Goal: Task Accomplishment & Management: Use online tool/utility

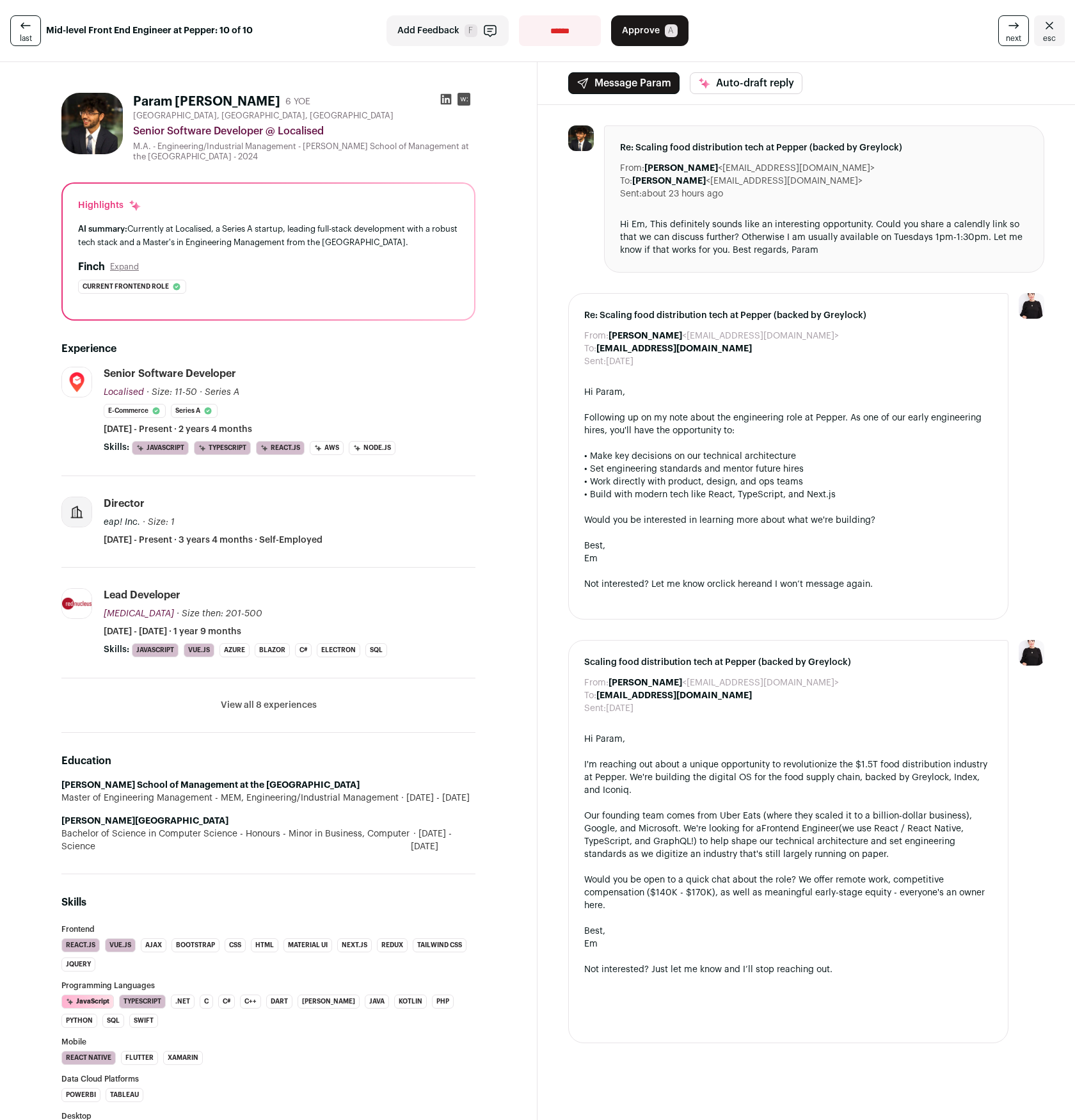
click at [254, 709] on button "View all 8 experiences" at bounding box center [269, 704] width 96 height 13
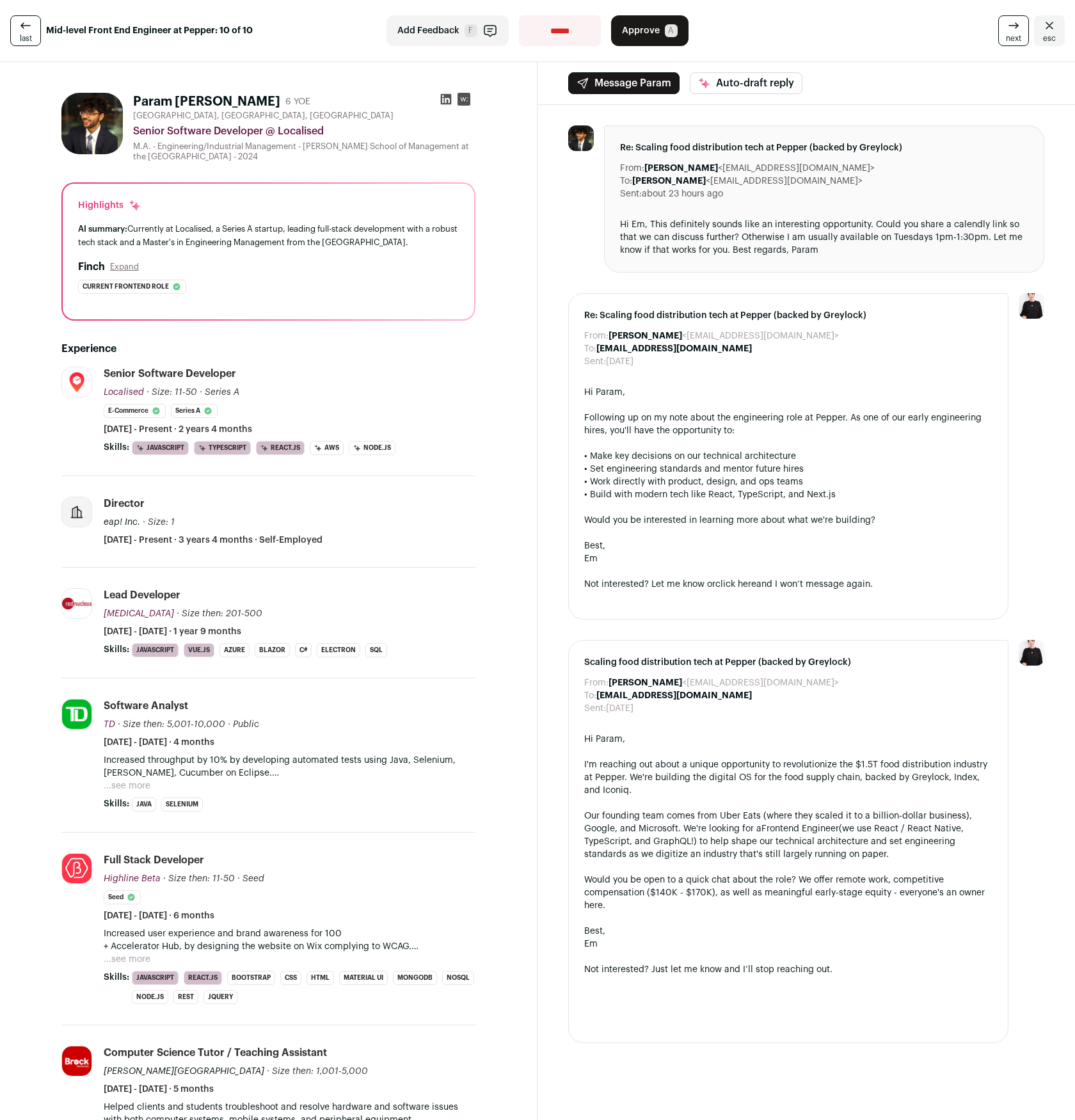
click at [445, 100] on icon at bounding box center [446, 99] width 13 height 13
drag, startPoint x: 636, startPoint y: 22, endPoint x: 623, endPoint y: 27, distance: 13.9
click at [636, 23] on button "Approve A" at bounding box center [650, 30] width 78 height 31
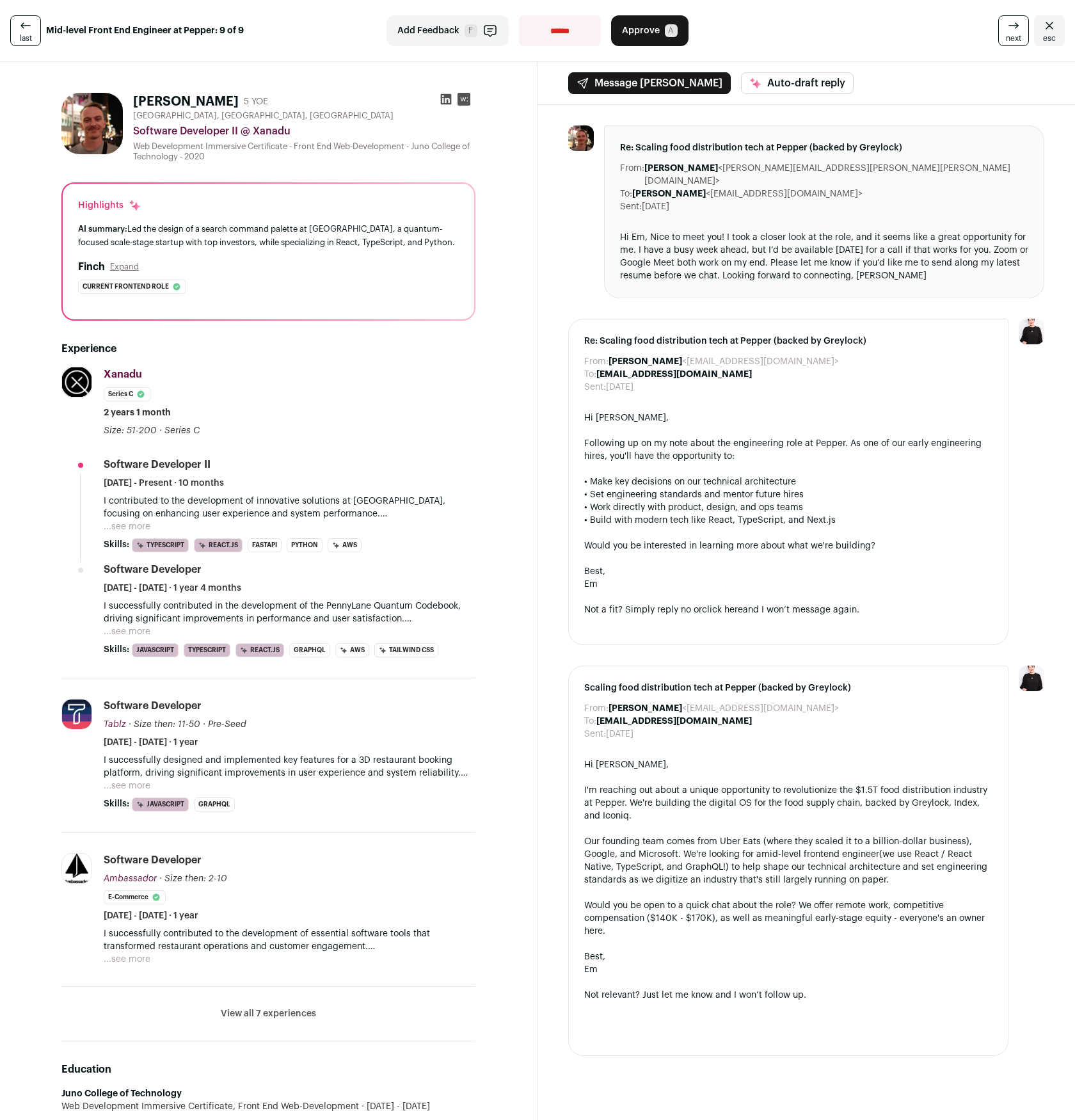
click at [126, 522] on button "...see more" at bounding box center [127, 526] width 47 height 13
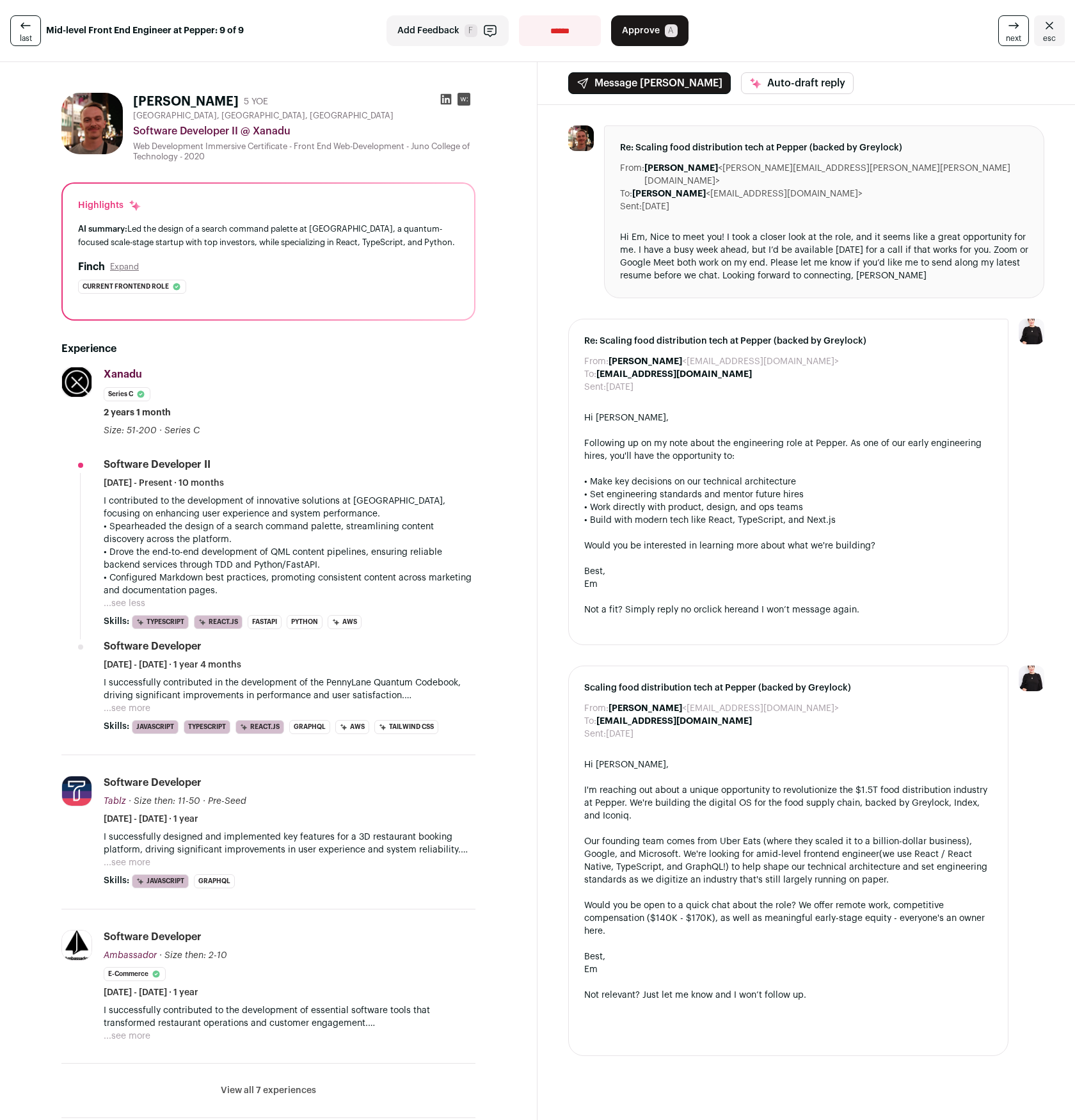
click at [141, 693] on p "I successfully contributed in the development of the PennyLane Quantum Codebook…" at bounding box center [289, 689] width 371 height 26
click at [134, 703] on button "...see more" at bounding box center [127, 708] width 47 height 13
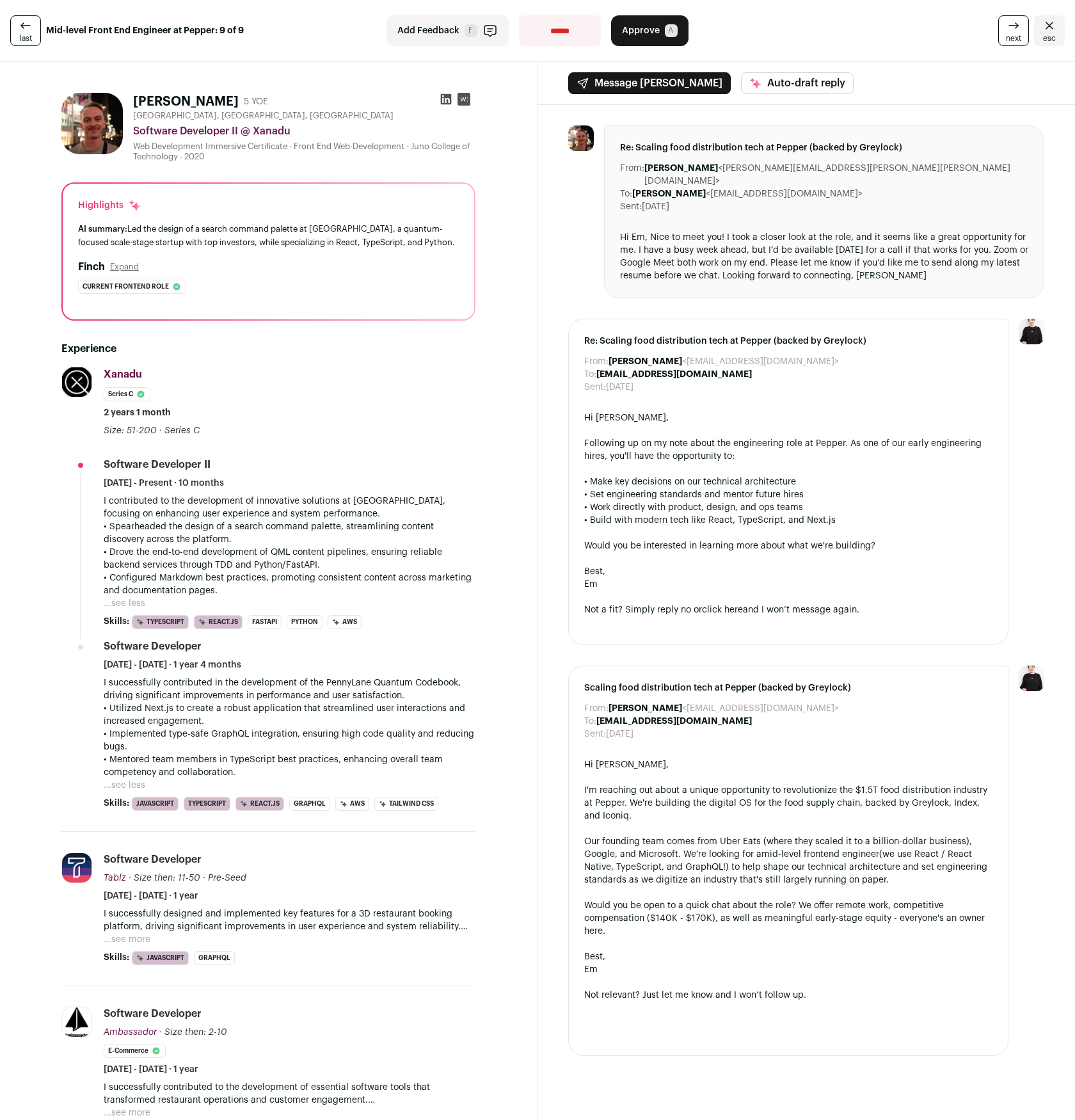
click at [644, 31] on span "Approve" at bounding box center [641, 30] width 38 height 13
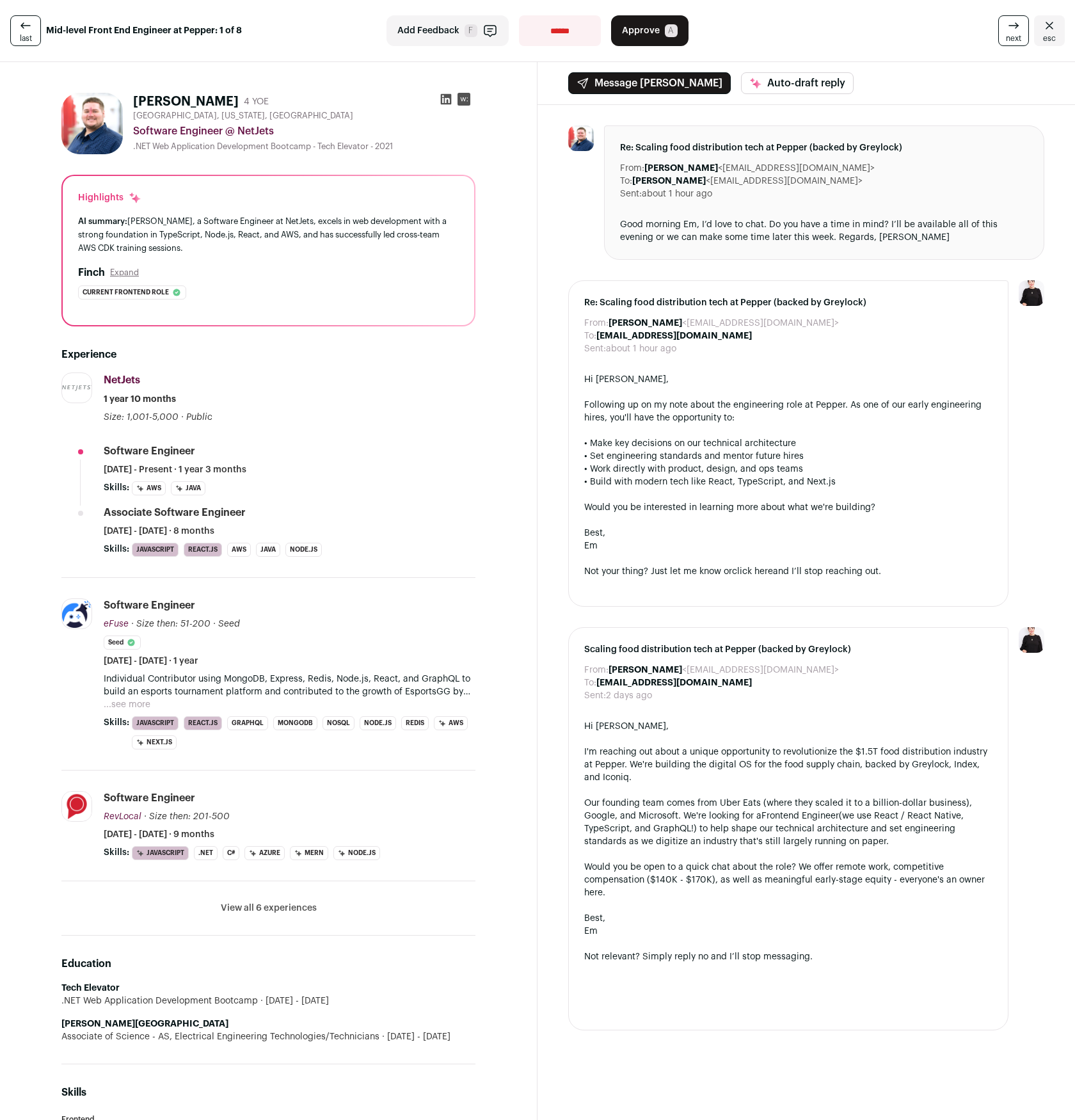
click at [127, 700] on button "...see more" at bounding box center [127, 704] width 47 height 13
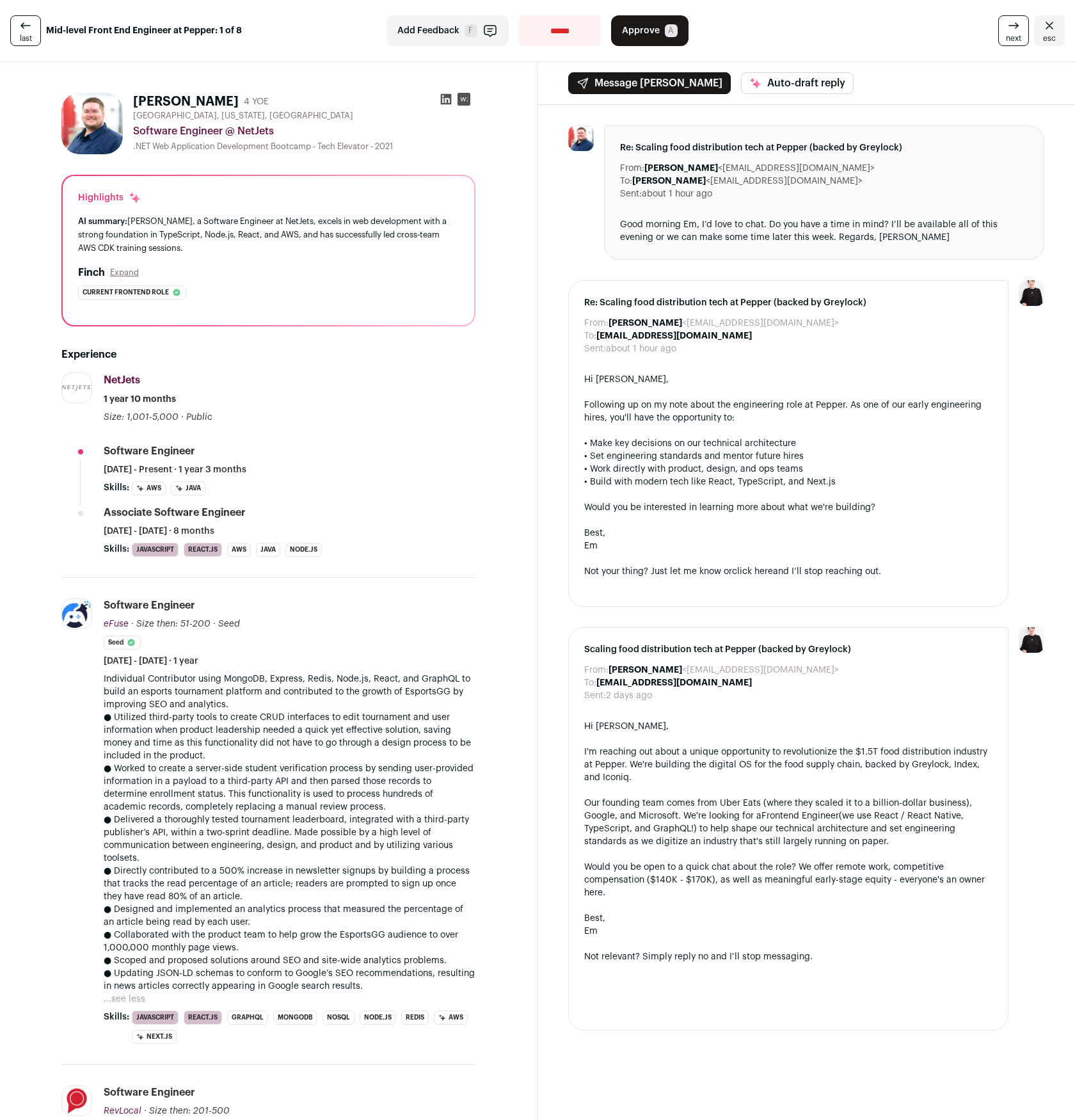
click at [346, 796] on p "● Worked to create a server-side student verification process by sending user-p…" at bounding box center [289, 787] width 371 height 51
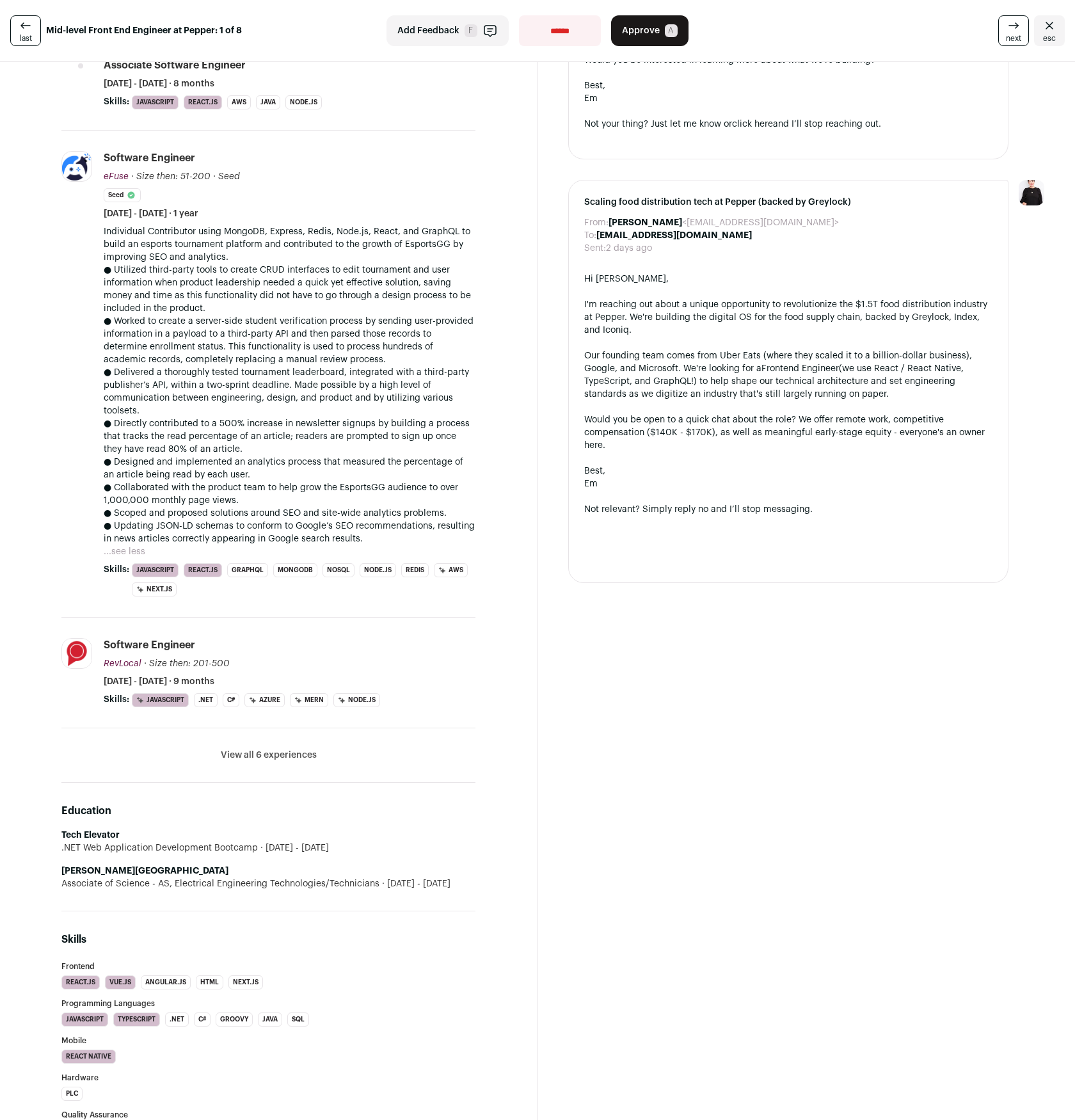
scroll to position [459, 0]
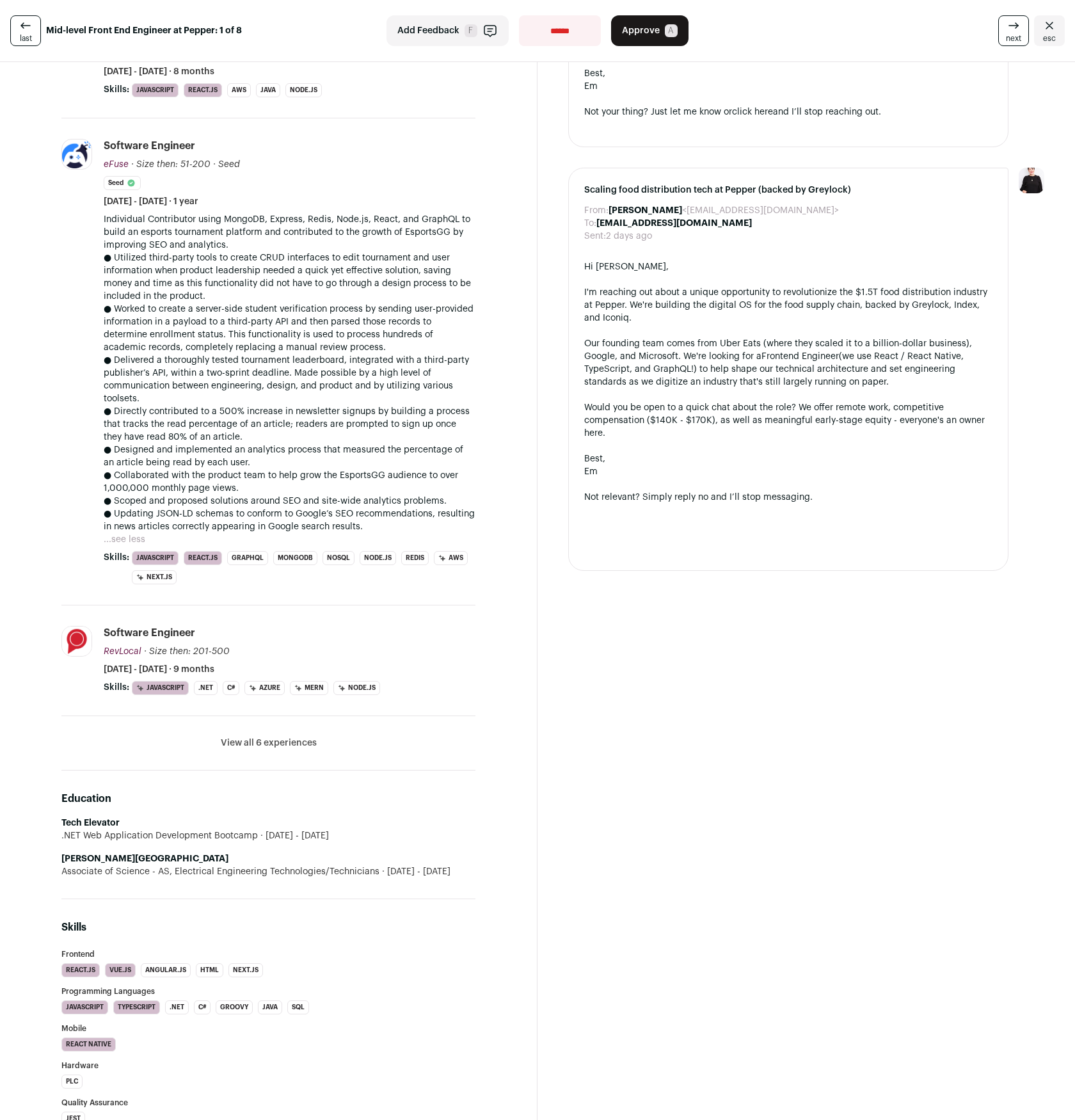
click at [281, 742] on button "View all 6 experiences" at bounding box center [269, 743] width 96 height 13
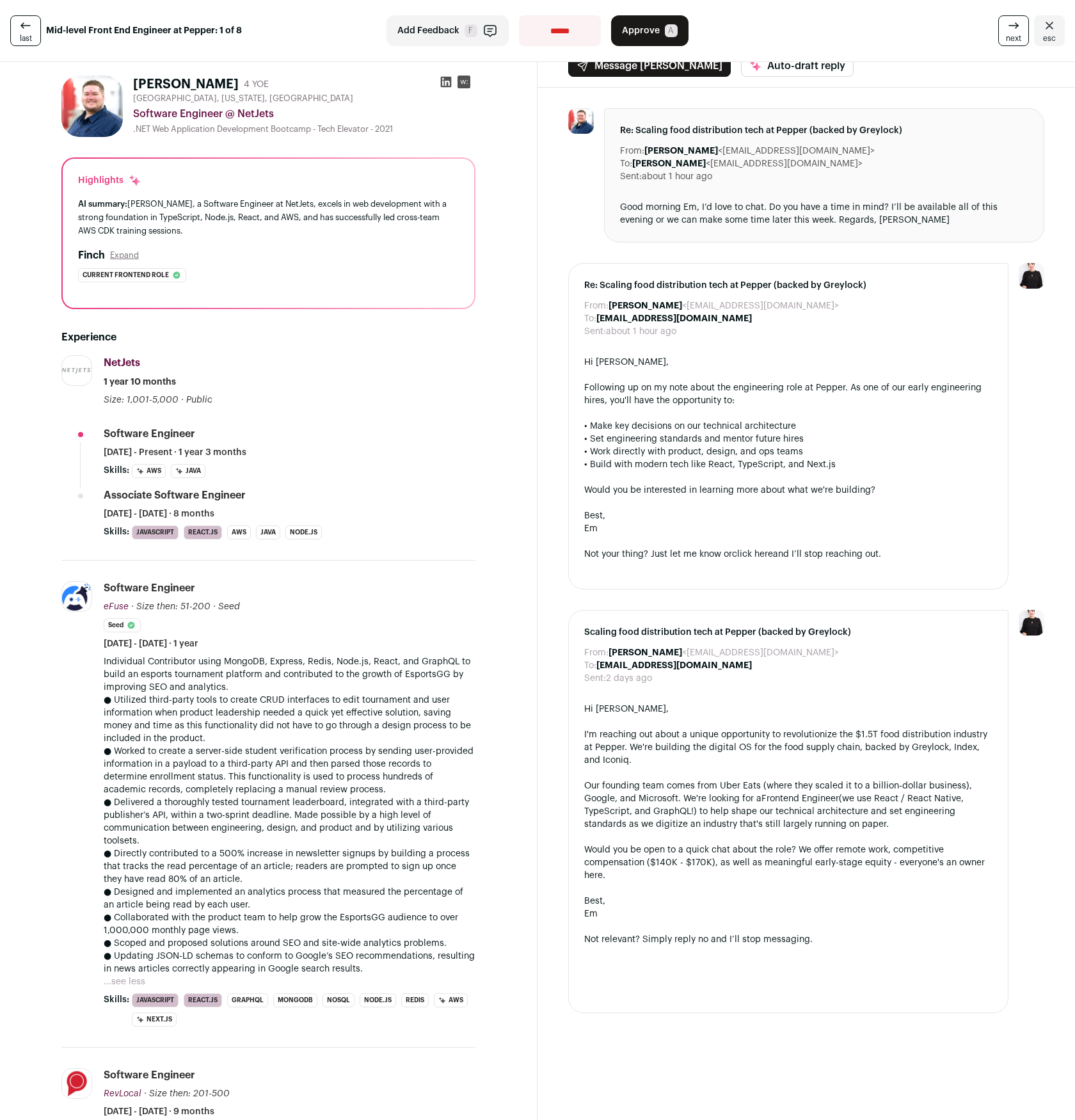
scroll to position [0, 0]
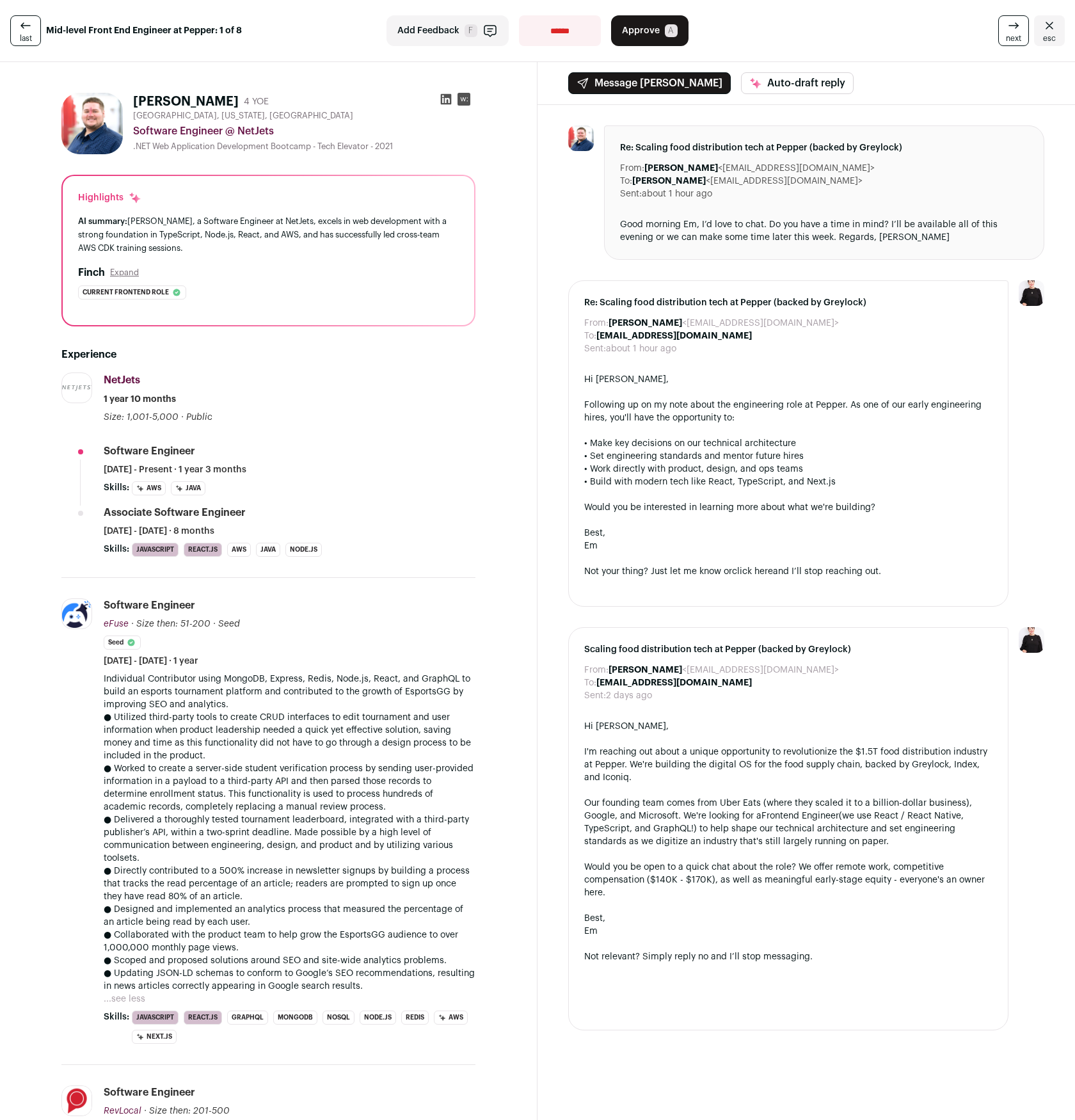
click at [646, 29] on span "Approve" at bounding box center [641, 30] width 38 height 13
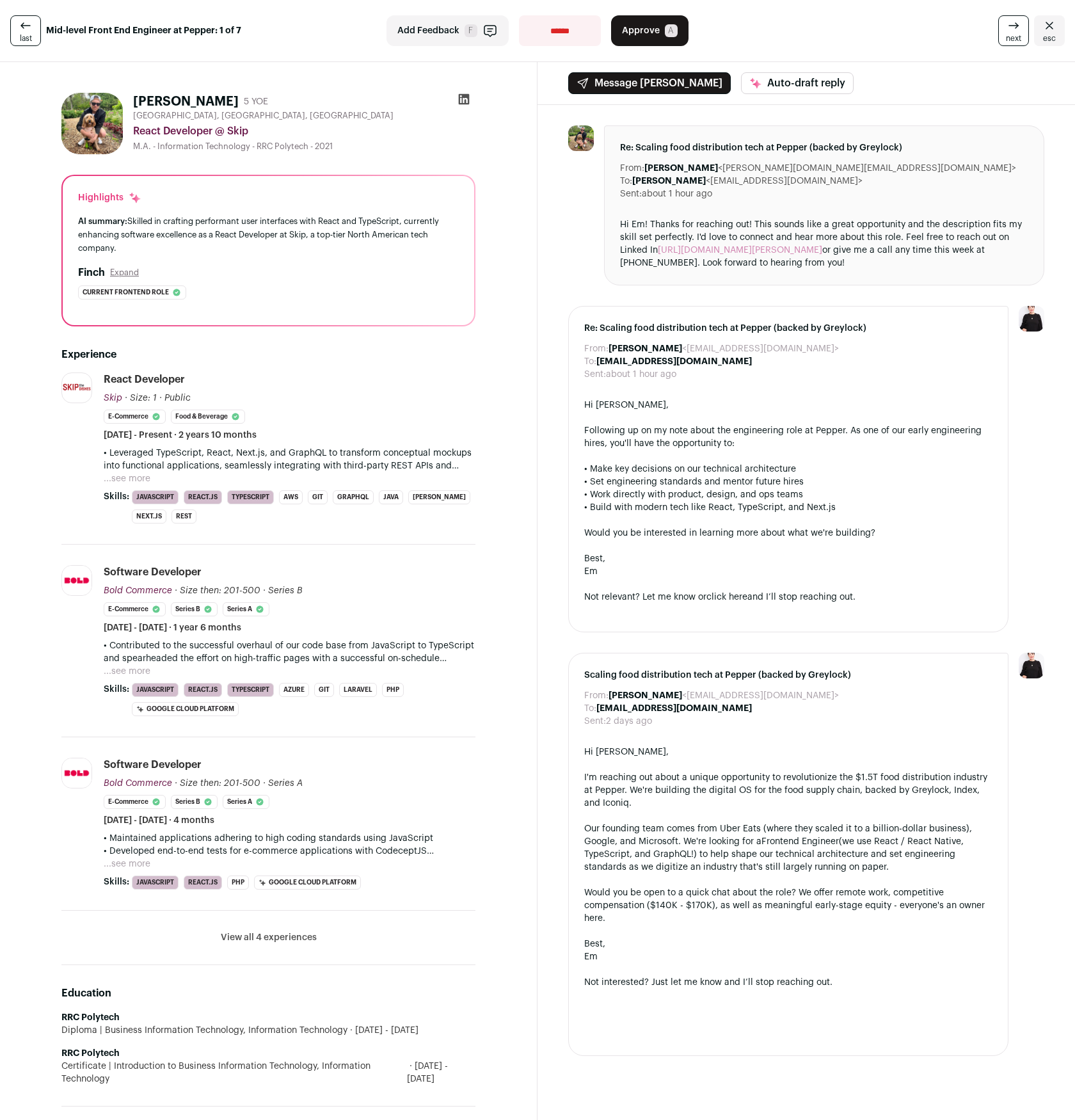
click at [132, 463] on p "• Leveraged TypeScript, React, Next.js, and GraphQL to transform conceptual moc…" at bounding box center [289, 459] width 371 height 26
click at [143, 473] on button "...see more" at bounding box center [127, 478] width 47 height 13
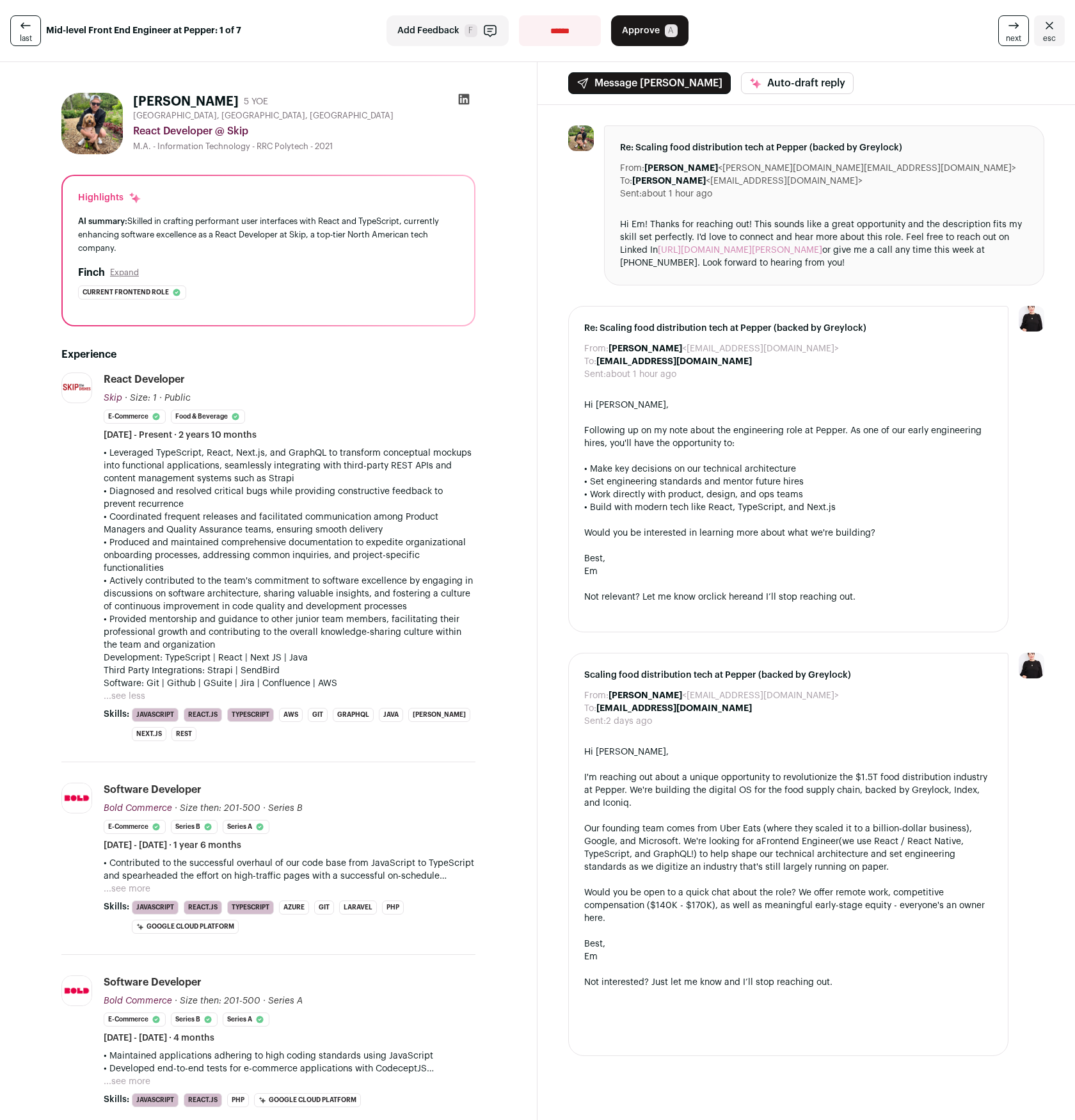
click at [281, 587] on p "• Actively contributed to the team's commitment to software excellence by engag…" at bounding box center [289, 594] width 371 height 38
click at [659, 220] on div "Hi Em! Thanks for reaching out! This sounds like a great opportunity and the de…" at bounding box center [824, 243] width 408 height 51
click at [652, 37] on button "Approve A" at bounding box center [650, 30] width 78 height 31
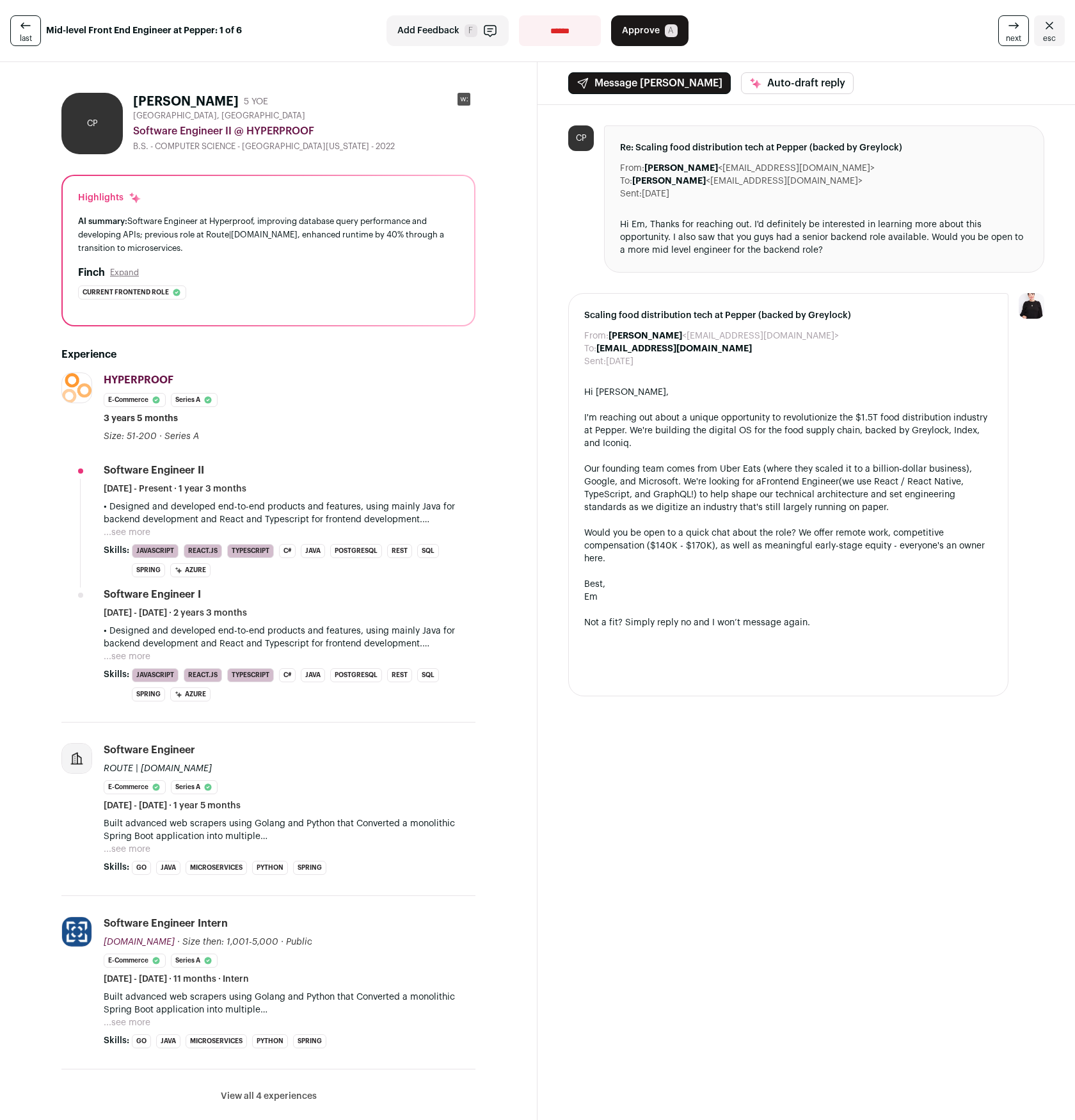
click at [796, 750] on div "Message [PERSON_NAME] Auto-draft reply From: [PERSON_NAME][GEOGRAPHIC_DATA] <[E…" at bounding box center [806, 1066] width 538 height 2009
click at [132, 528] on button "...see more" at bounding box center [127, 532] width 47 height 13
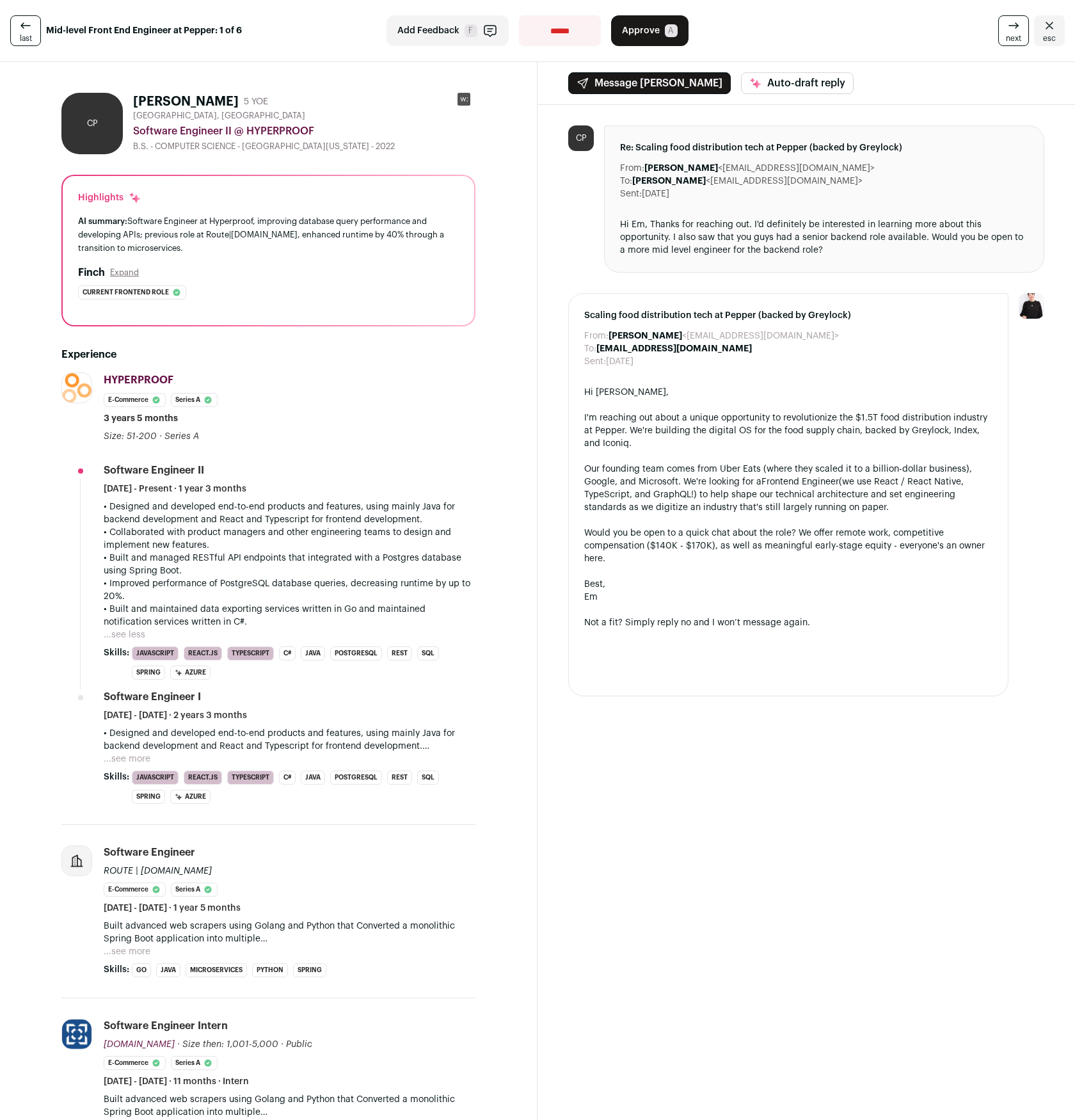
click at [742, 793] on div "Message [PERSON_NAME] Auto-draft reply From: [PERSON_NAME][GEOGRAPHIC_DATA] <[E…" at bounding box center [806, 1117] width 538 height 2112
click at [663, 31] on button "Approve A" at bounding box center [650, 30] width 78 height 31
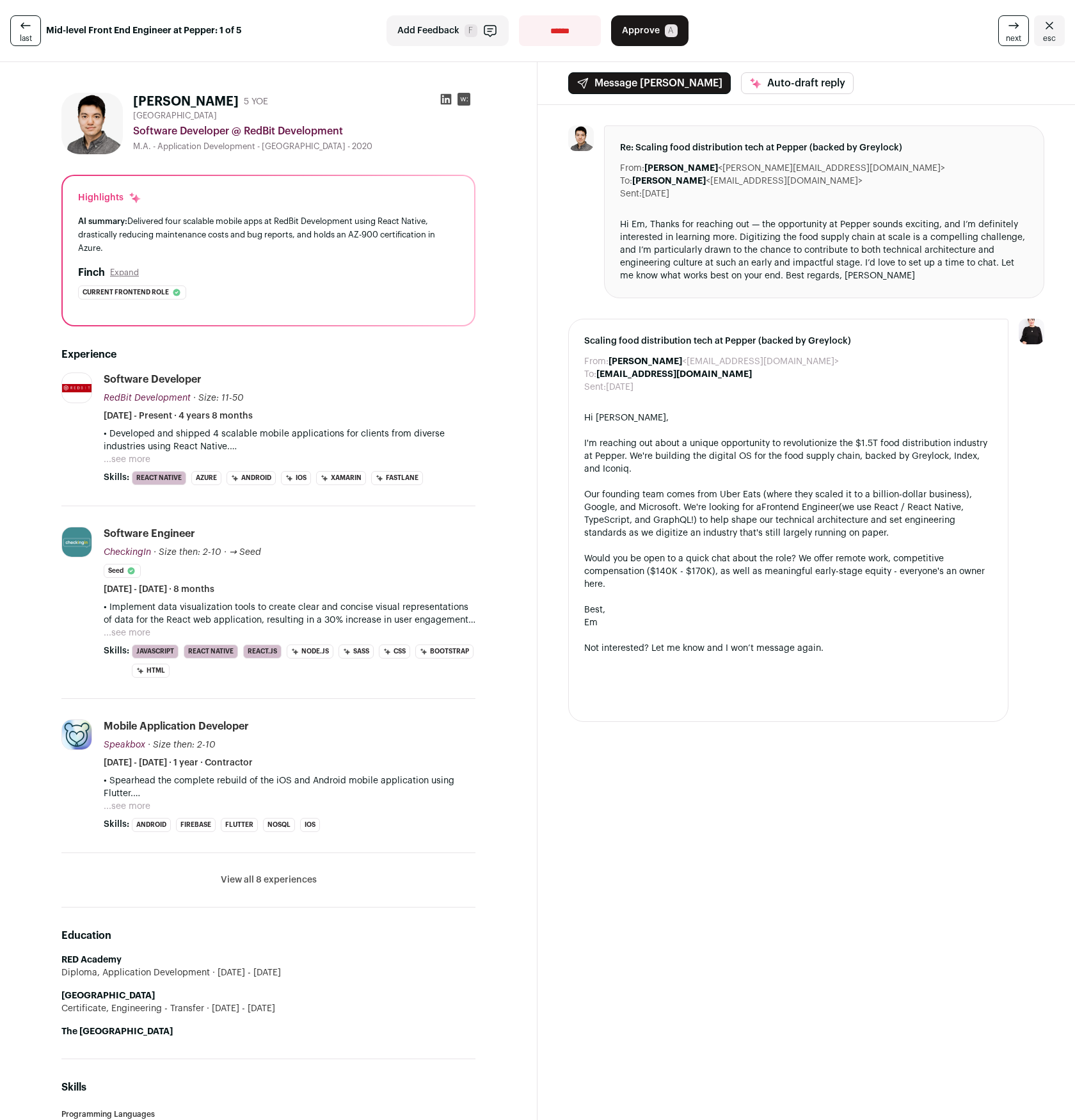
click at [808, 868] on div "Message [PERSON_NAME] Auto-draft reply From: [PERSON_NAME][GEOGRAPHIC_DATA] <[E…" at bounding box center [806, 1043] width 538 height 1963
click at [143, 453] on button "...see more" at bounding box center [127, 459] width 47 height 13
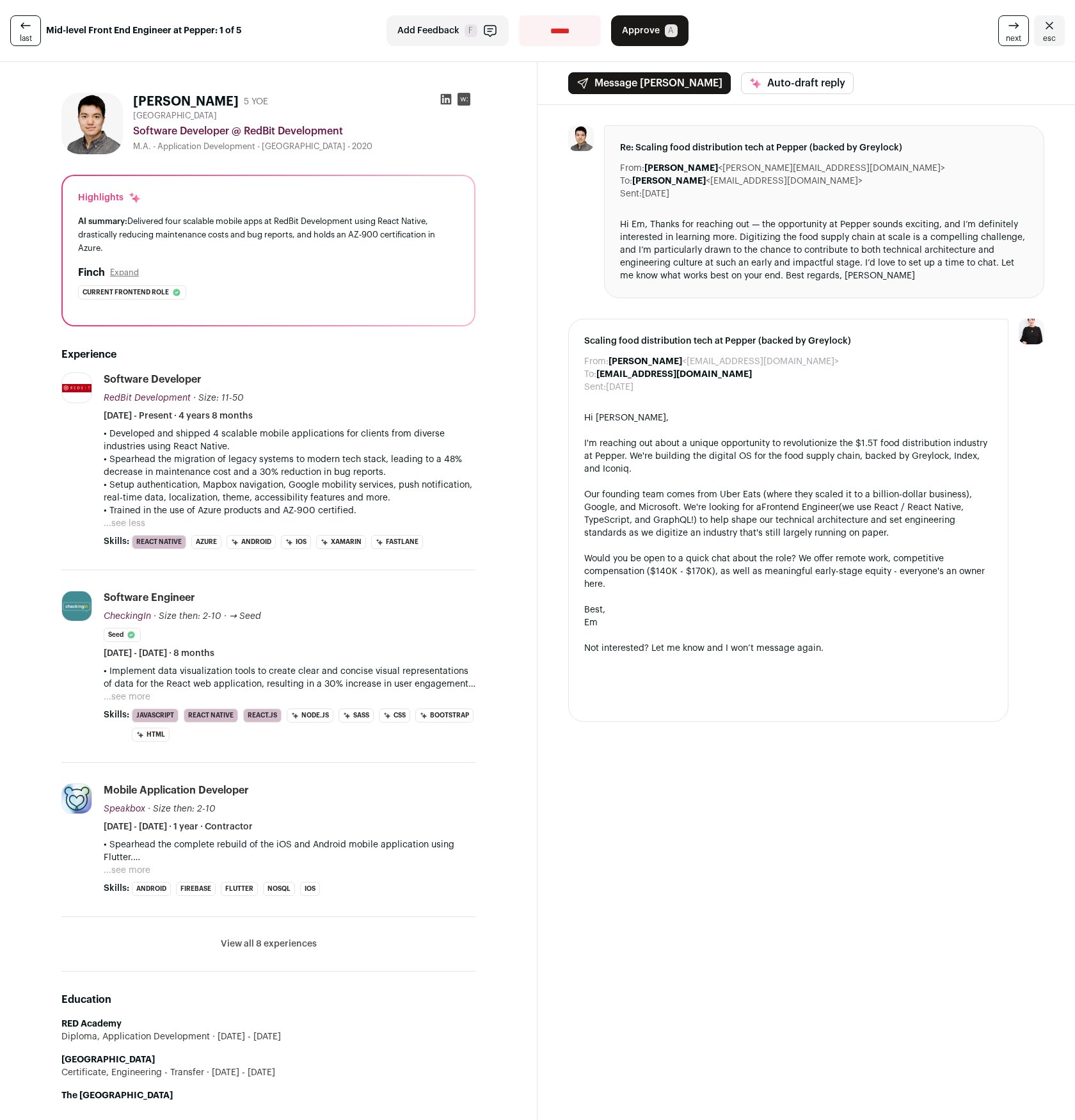
click at [125, 693] on button "...see more" at bounding box center [127, 696] width 47 height 13
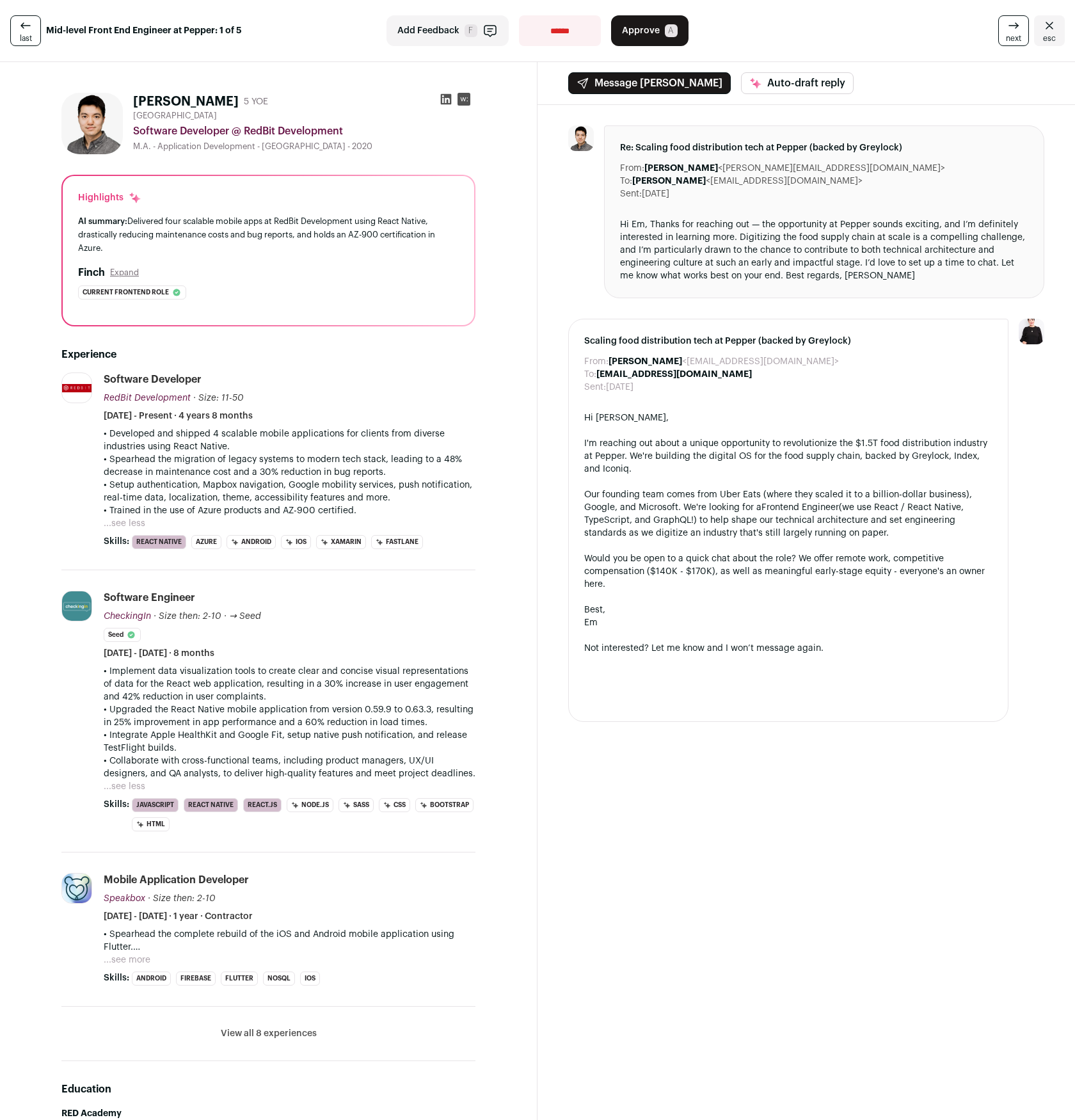
click at [302, 434] on p "• Developed and shipped 4 scalable mobile applications for clients from diverse…" at bounding box center [289, 440] width 371 height 26
click at [662, 29] on button "Approve A" at bounding box center [650, 30] width 78 height 31
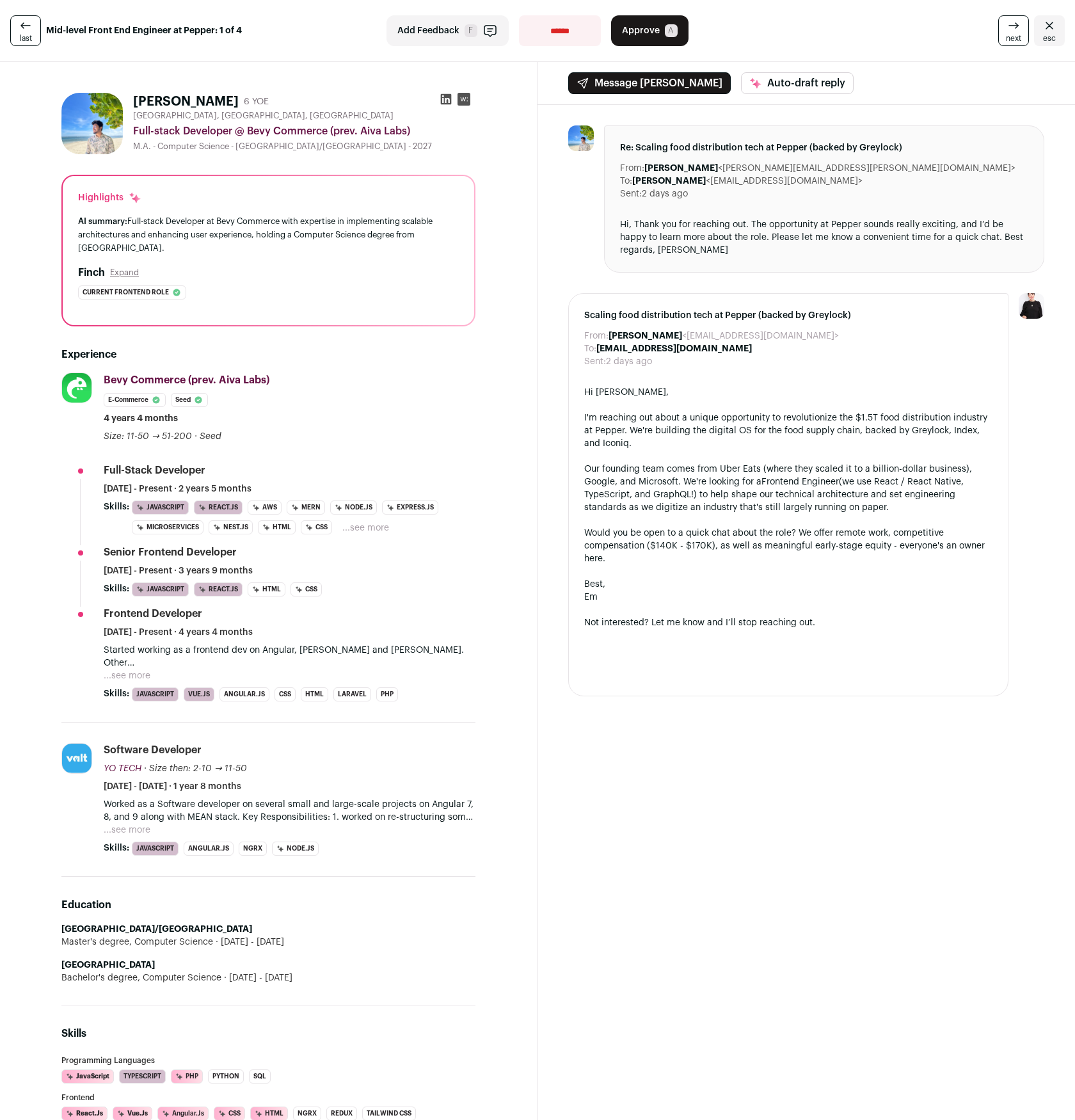
click at [126, 672] on button "...see more" at bounding box center [127, 675] width 47 height 13
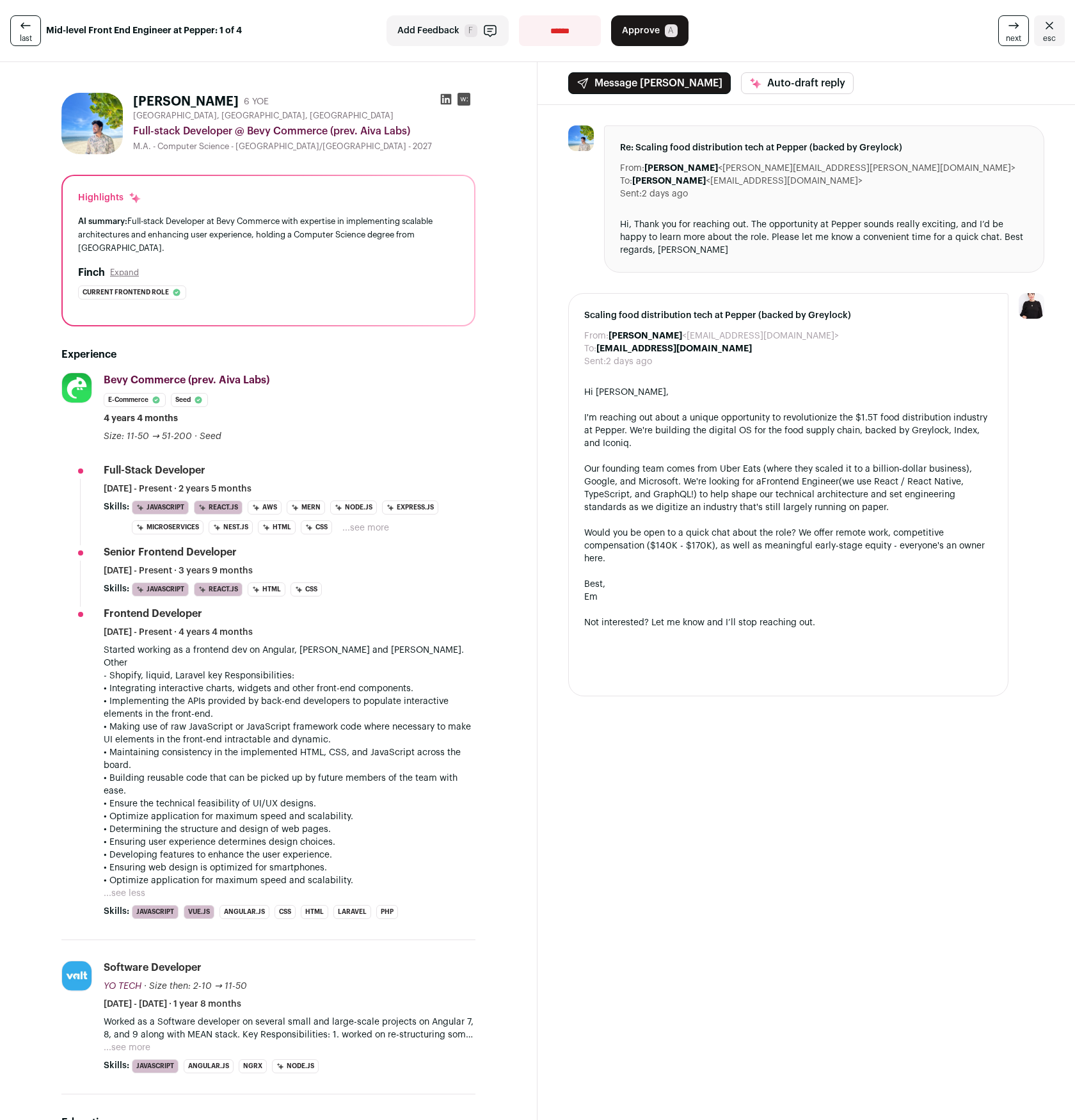
click at [637, 31] on span "Approve" at bounding box center [641, 30] width 38 height 13
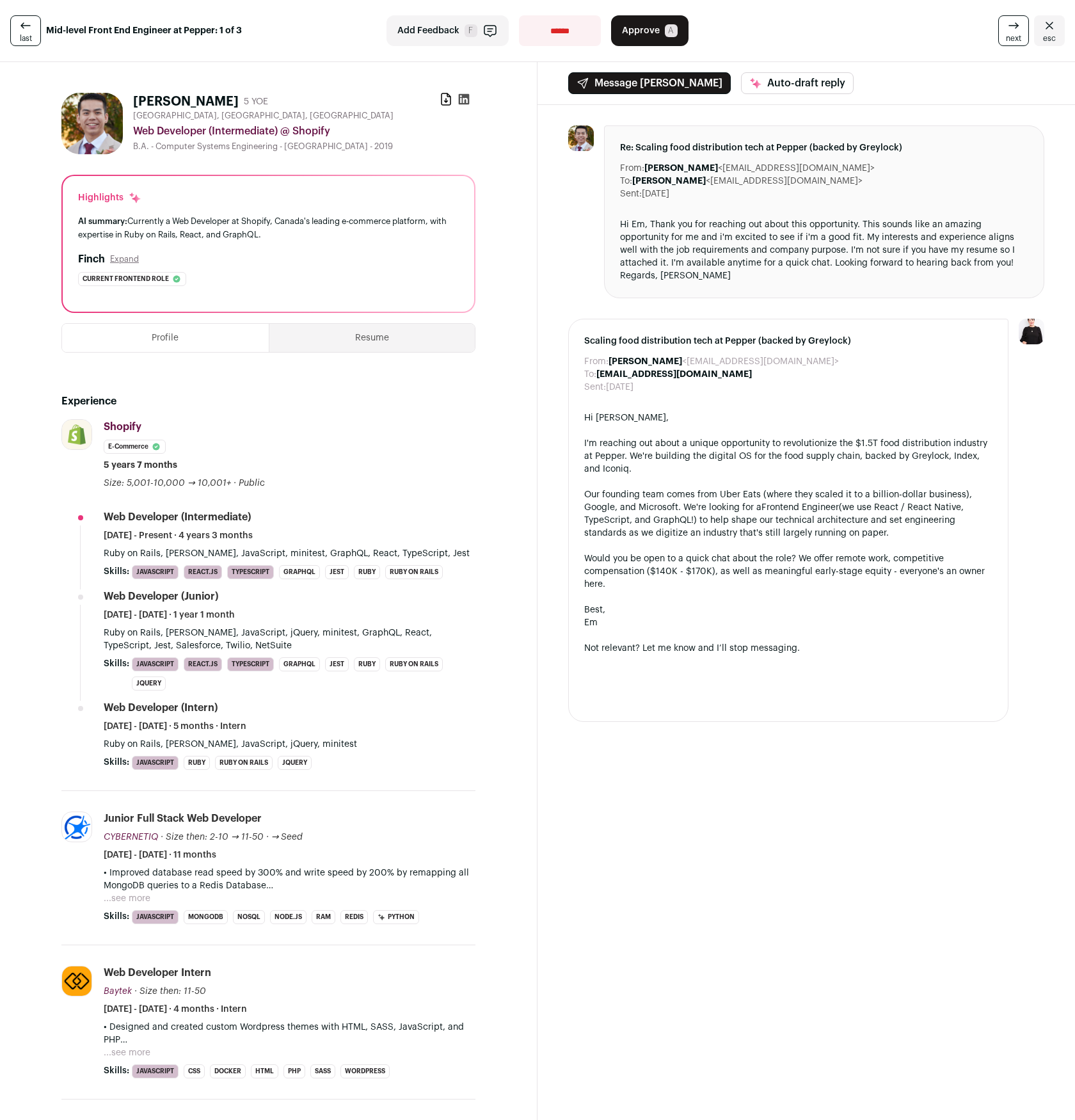
click at [812, 735] on div "From: [PERSON_NAME][GEOGRAPHIC_DATA] <[EMAIL_ADDRESS][DOMAIN_NAME]> To: [PERSON…" at bounding box center [806, 423] width 538 height 637
click at [638, 28] on span "Approve" at bounding box center [641, 30] width 38 height 13
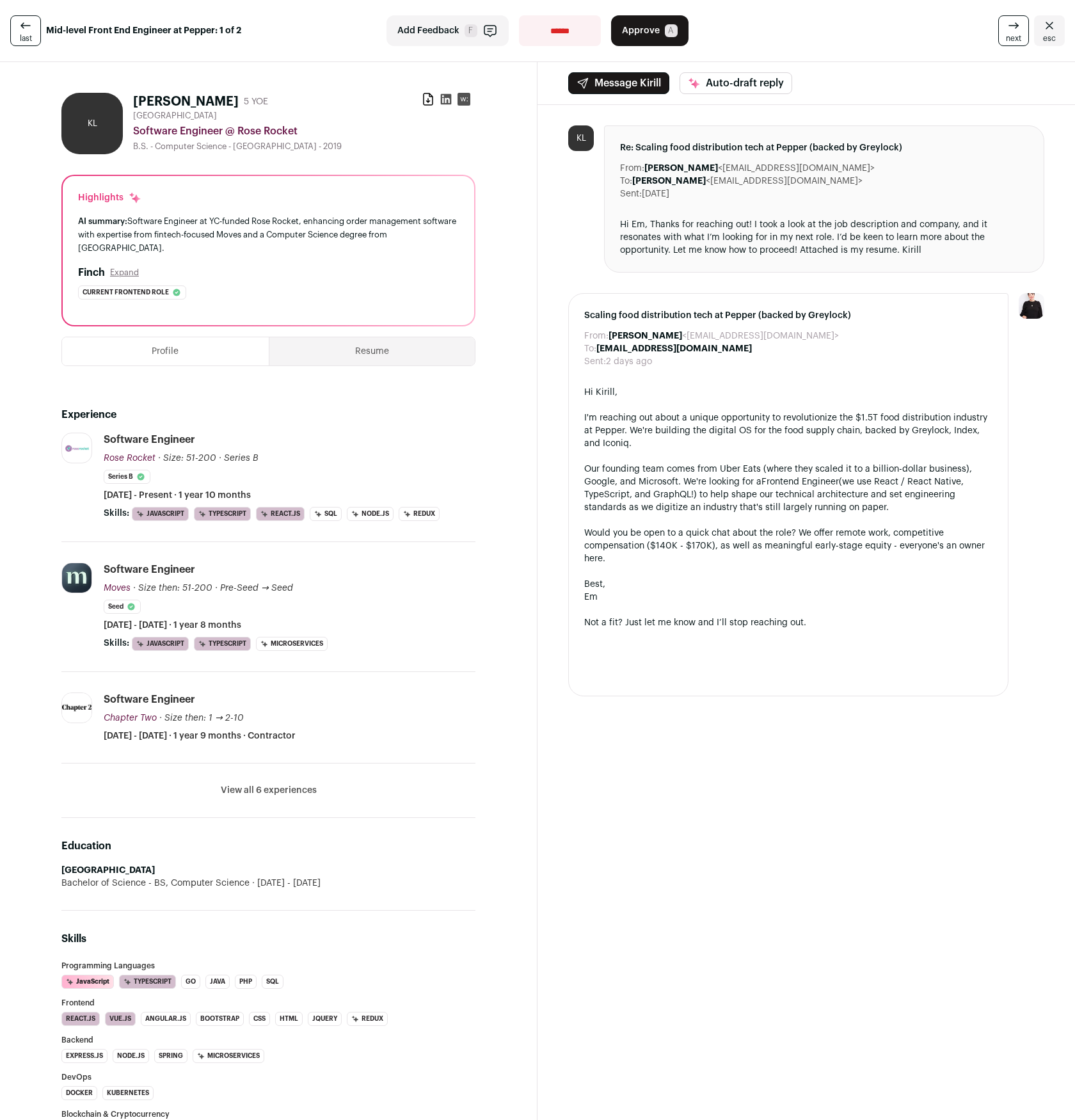
click at [320, 356] on button "Resume" at bounding box center [372, 351] width 206 height 28
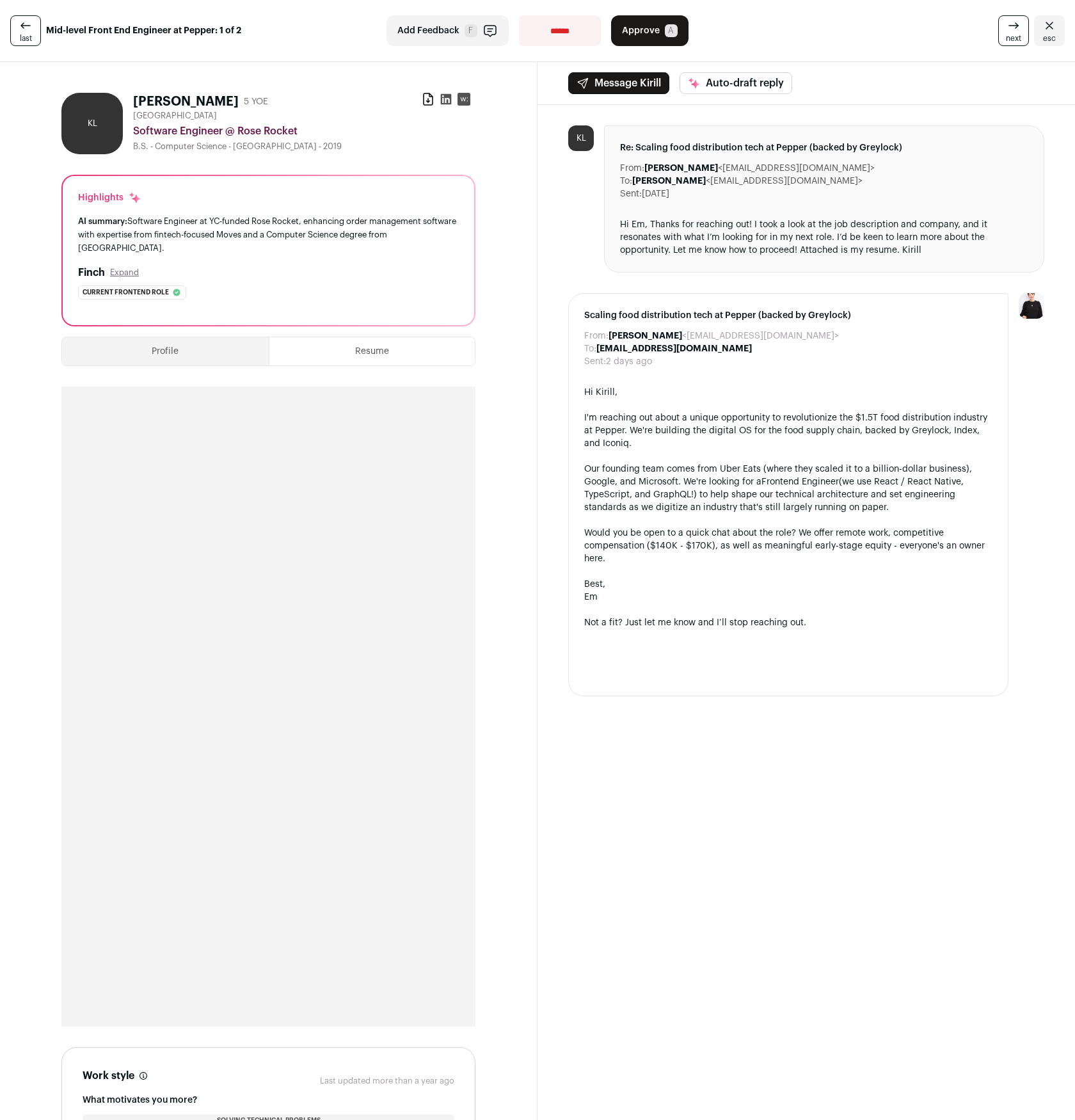
click at [452, 22] on button "Add Feedback F" at bounding box center [448, 30] width 122 height 31
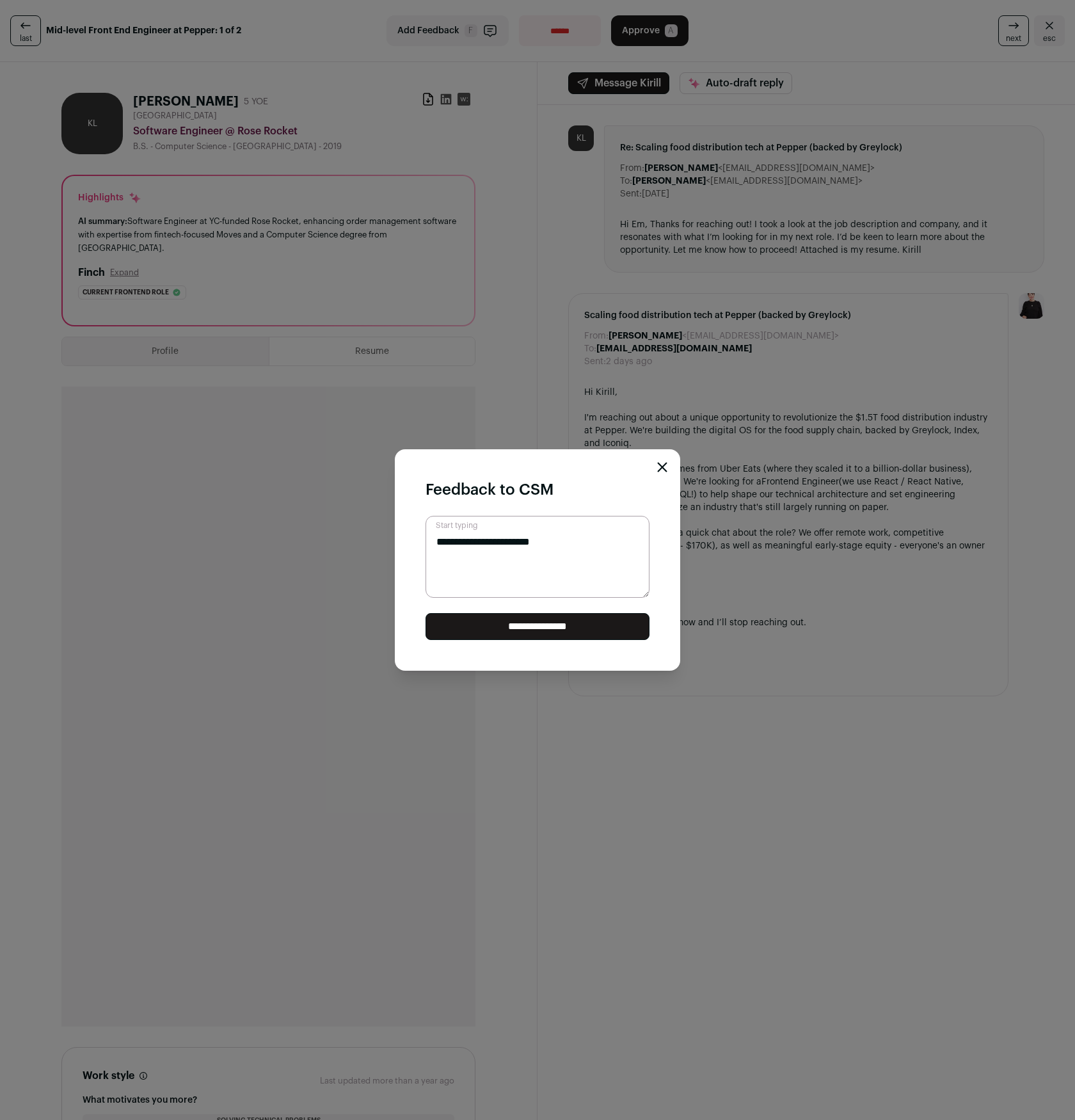
type textarea "**********"
click at [546, 626] on input "**********" at bounding box center [538, 626] width 224 height 27
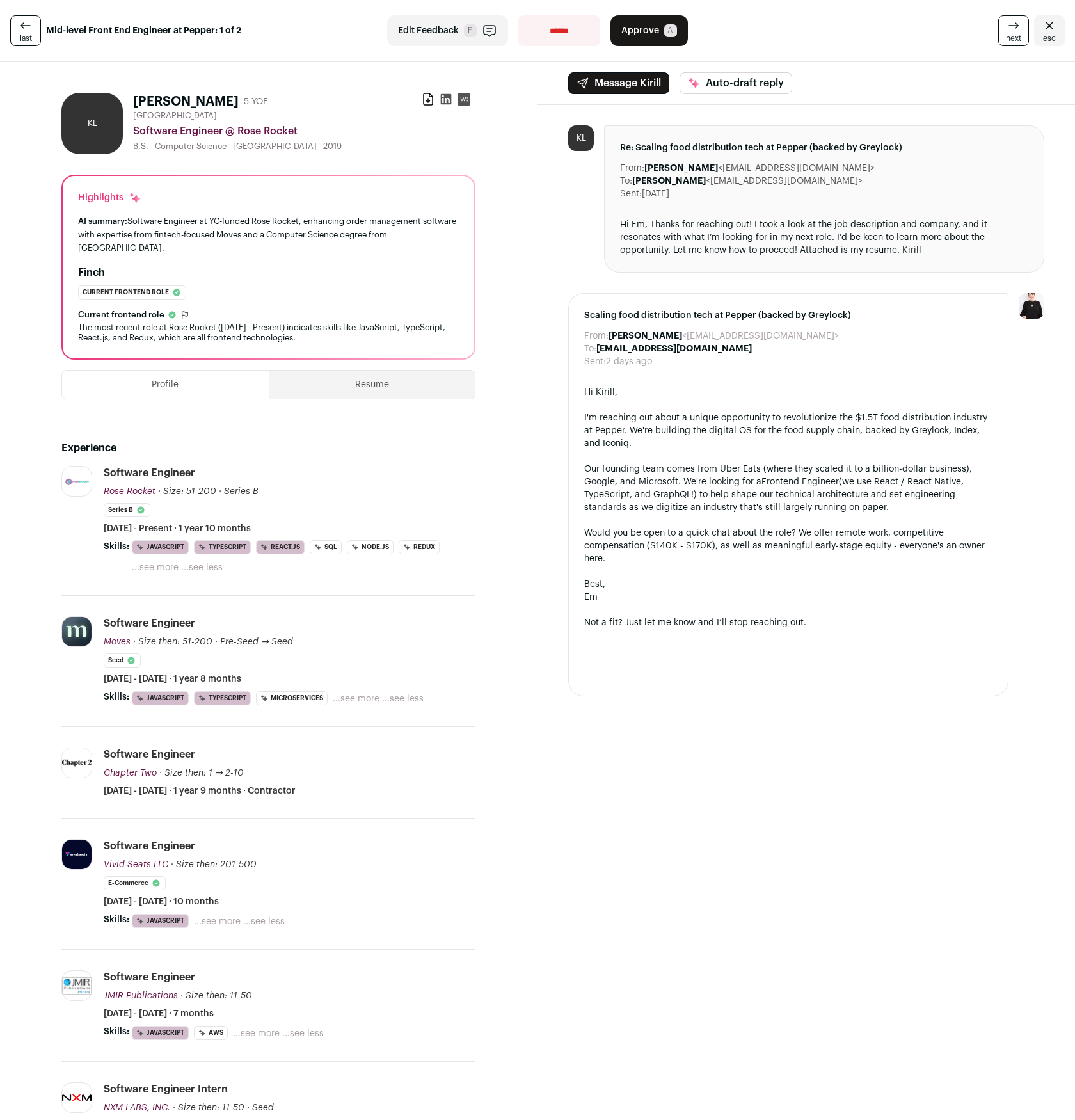
click at [553, 30] on select "**********" at bounding box center [560, 30] width 82 height 31
select select "**********"
click at [519, 15] on select "**********" at bounding box center [560, 30] width 82 height 31
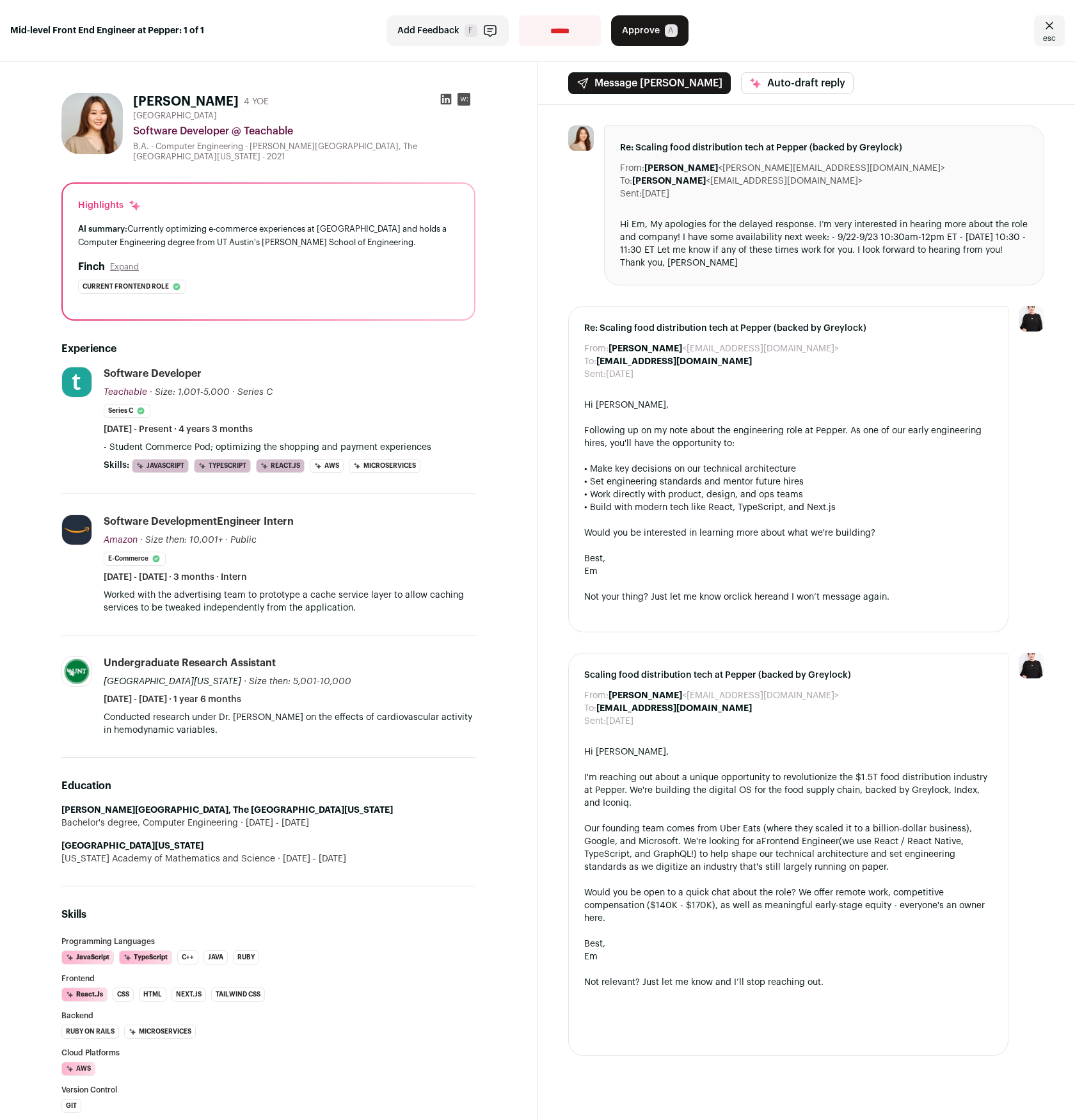
click at [21, 211] on section "[PERSON_NAME] 4 YOE [GEOGRAPHIC_DATA] Software Developer @ Teachable B.A. - Com…" at bounding box center [269, 864] width 538 height 1605
click at [445, 100] on icon at bounding box center [446, 99] width 13 height 13
click at [584, 239] on div at bounding box center [581, 205] width 26 height 160
click at [873, 196] on div "Sent: [DATE]" at bounding box center [824, 193] width 408 height 13
click at [651, 28] on span "Approve" at bounding box center [641, 30] width 38 height 13
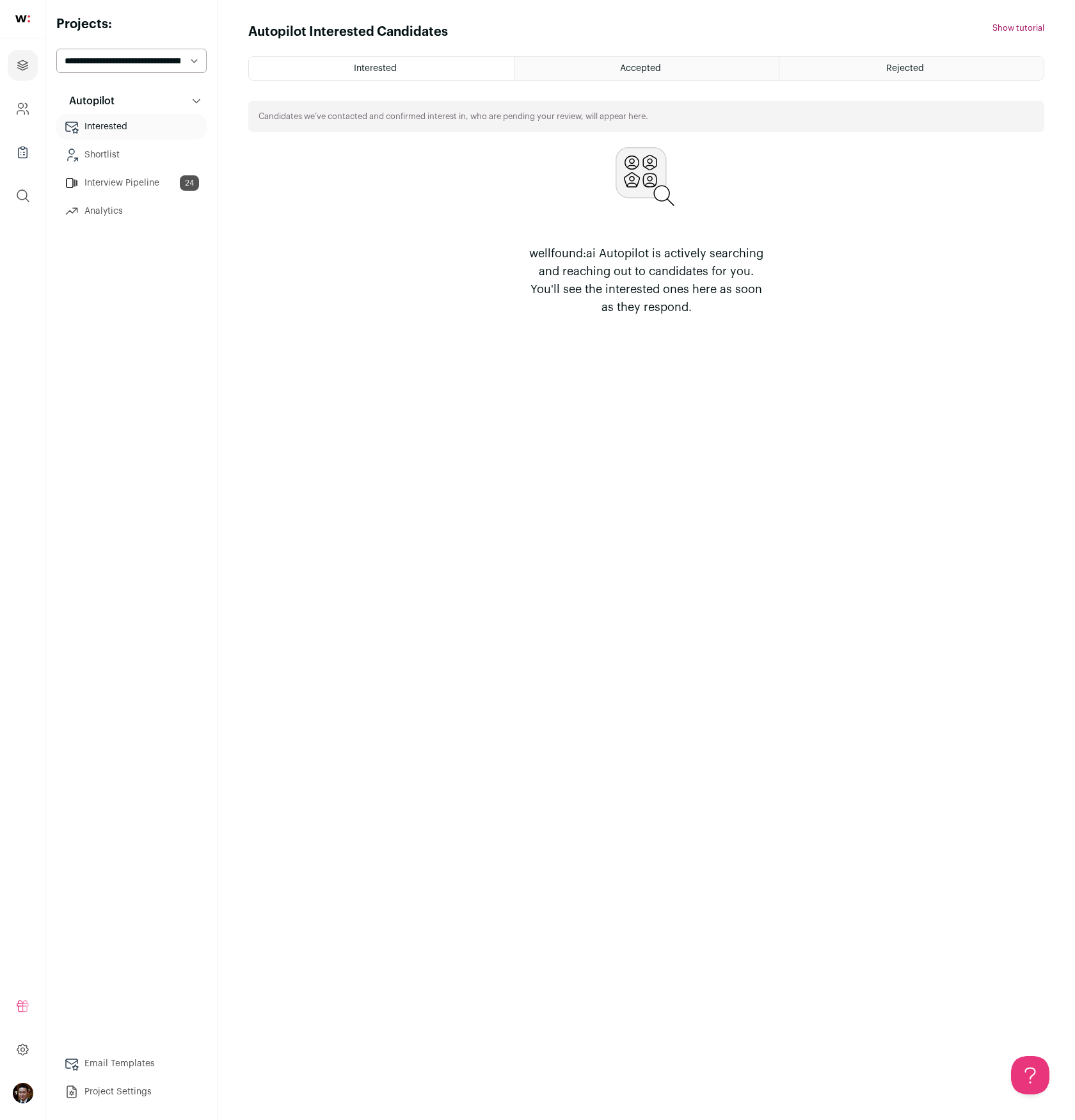
click at [657, 580] on div "Autopilot Interested Candidates Hide tutorial Show tutorial Interested Accepted…" at bounding box center [647, 560] width 796 height 1074
